Goal: Task Accomplishment & Management: Manage account settings

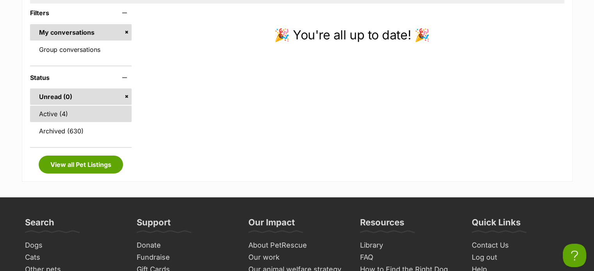
click at [59, 113] on link "Active (4)" at bounding box center [81, 114] width 102 height 16
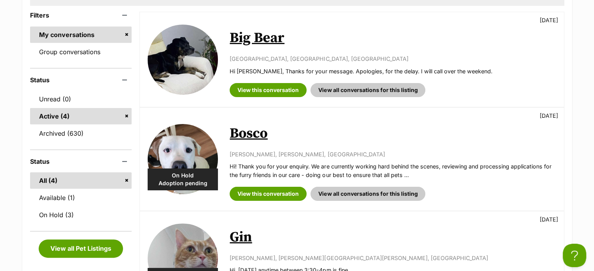
scroll to position [156, 0]
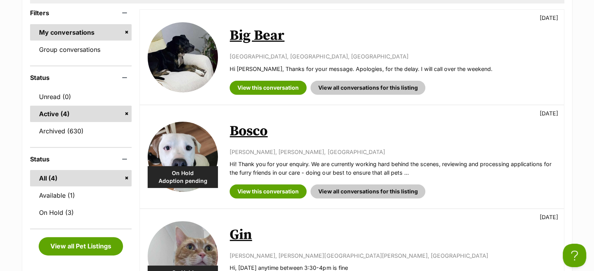
click at [248, 130] on link "Bosco" at bounding box center [249, 132] width 38 height 18
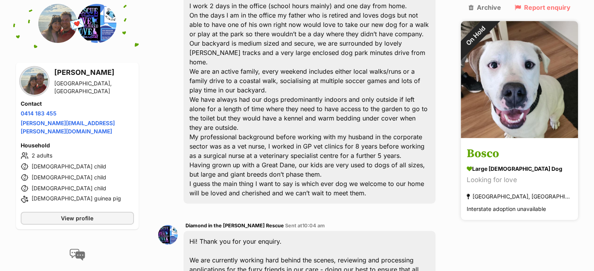
scroll to position [298, 0]
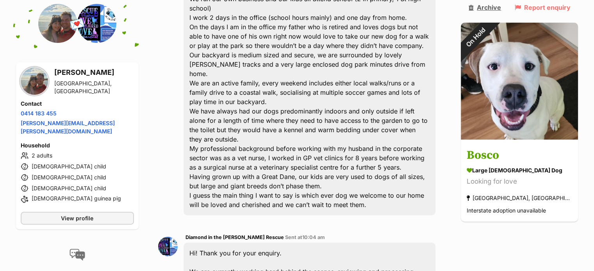
click at [500, 5] on link "Archive" at bounding box center [485, 7] width 32 height 7
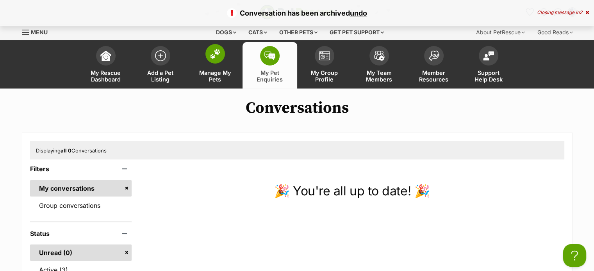
click at [208, 53] on span at bounding box center [215, 54] width 20 height 20
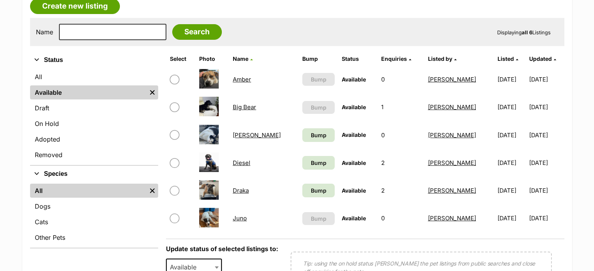
scroll to position [156, 0]
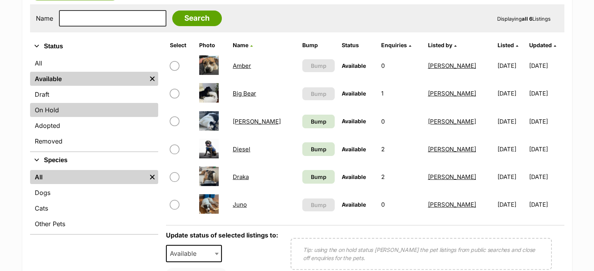
click at [50, 110] on link "On Hold" at bounding box center [94, 110] width 128 height 14
